Goal: Information Seeking & Learning: Learn about a topic

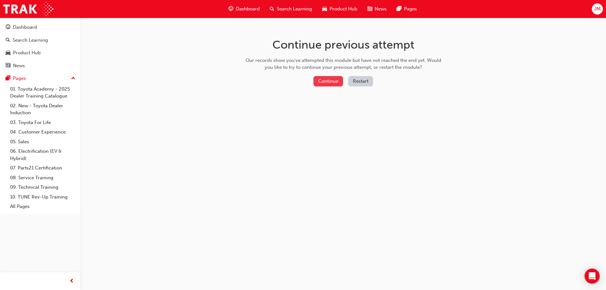
click at [335, 79] on button "Continue" at bounding box center [328, 81] width 30 height 10
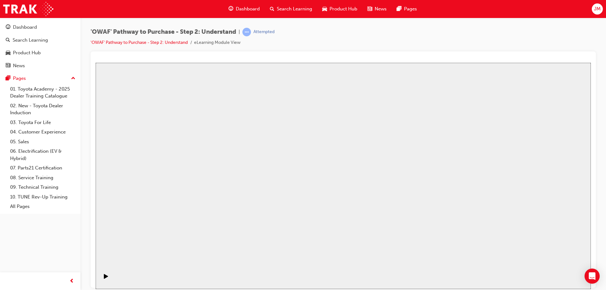
click at [105, 276] on icon "Play (Ctrl+Alt+P)" at bounding box center [106, 276] width 4 height 5
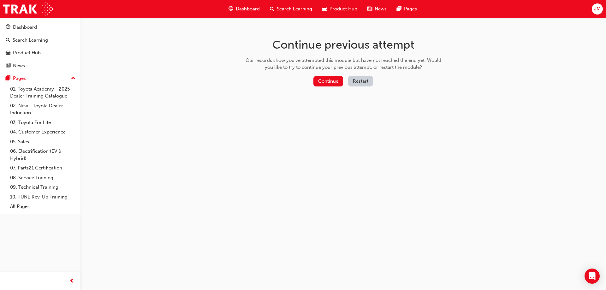
click at [363, 83] on button "Restart" at bounding box center [360, 81] width 25 height 10
